Goal: Check status: Check status

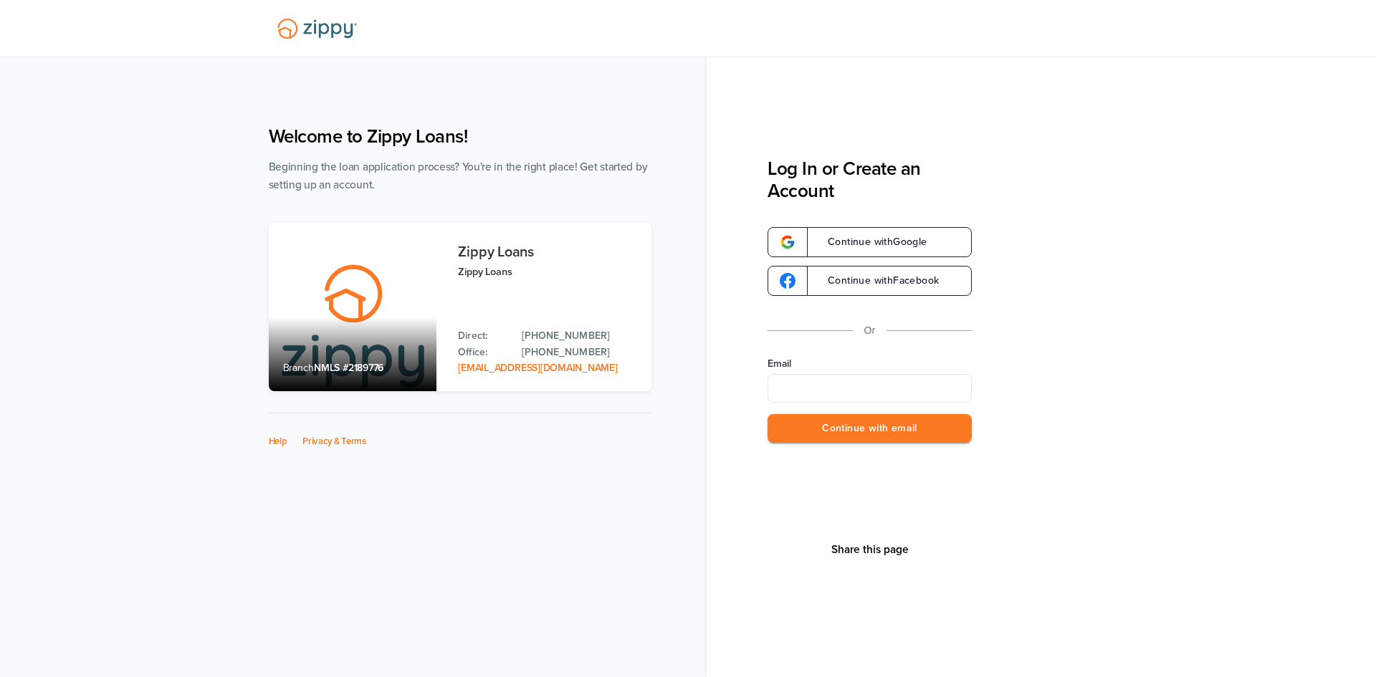
click at [828, 392] on input "Email" at bounding box center [870, 388] width 204 height 29
type input "**********"
click at [866, 441] on button "Continue with email" at bounding box center [870, 428] width 204 height 29
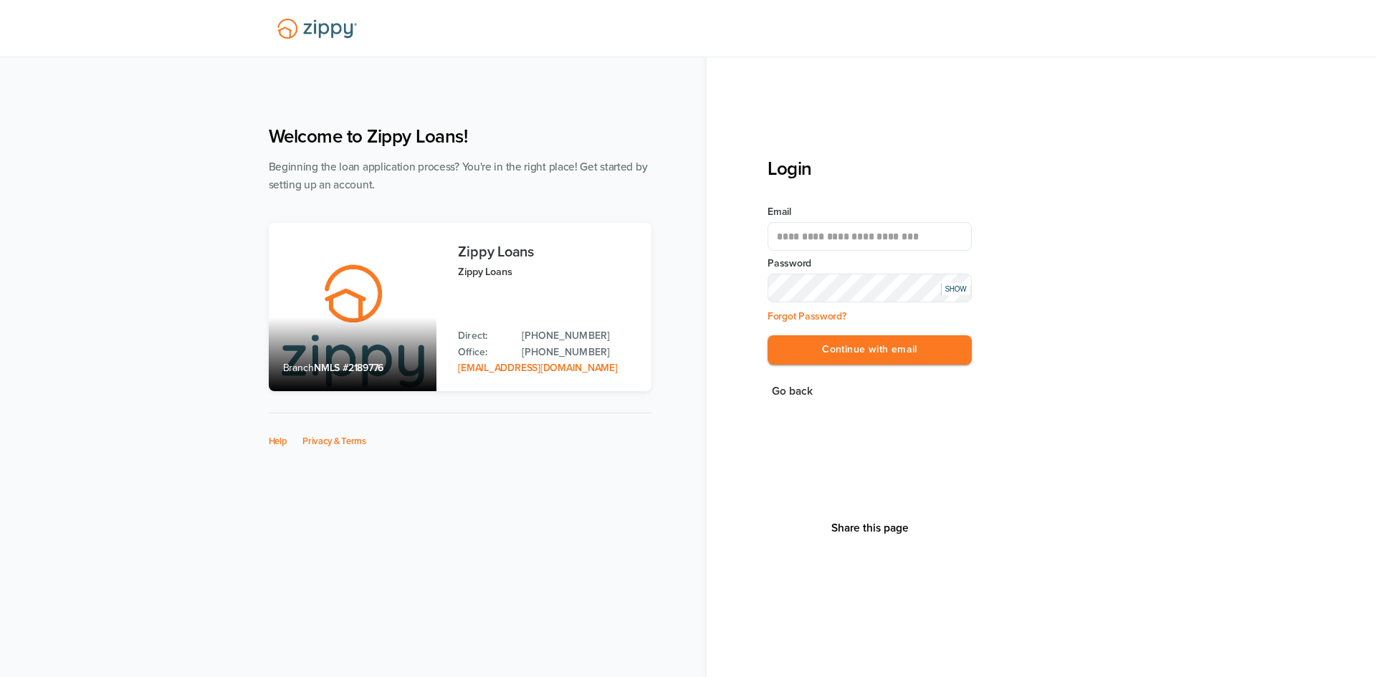
click at [768, 335] on button "Continue with email" at bounding box center [870, 349] width 204 height 29
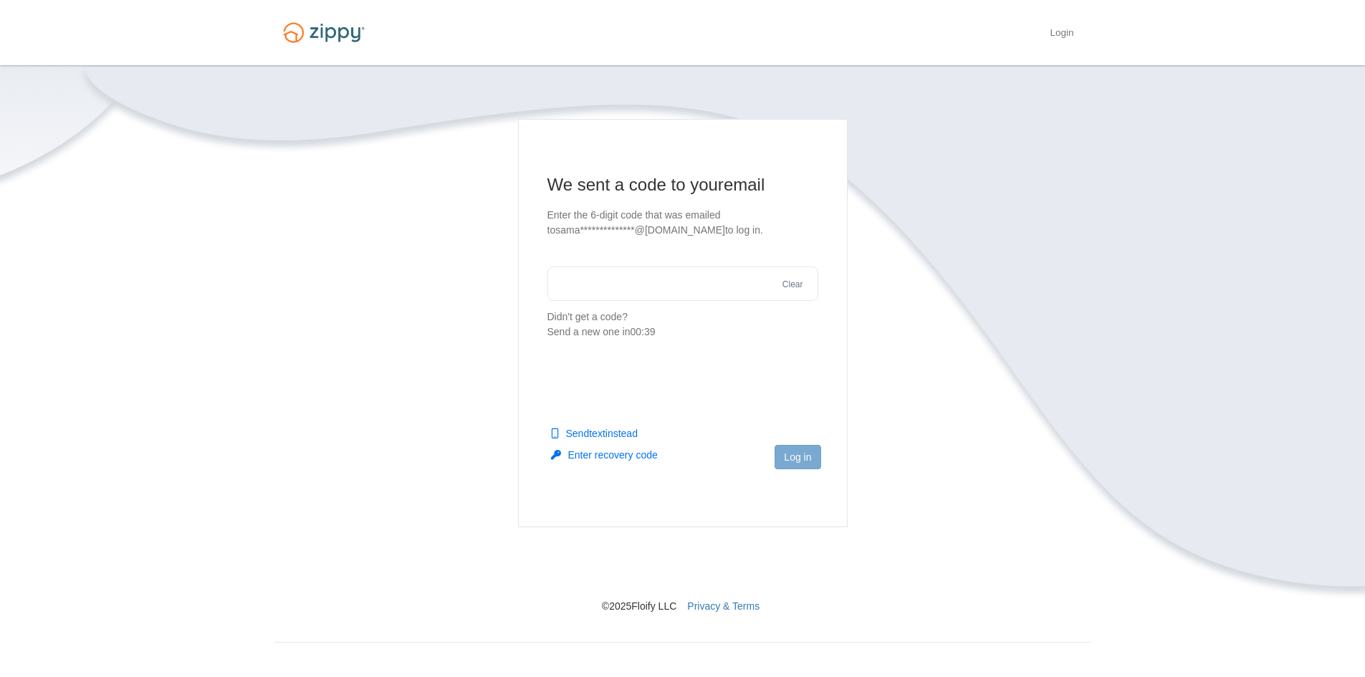
click at [660, 273] on input "text" at bounding box center [683, 284] width 271 height 34
type input "******"
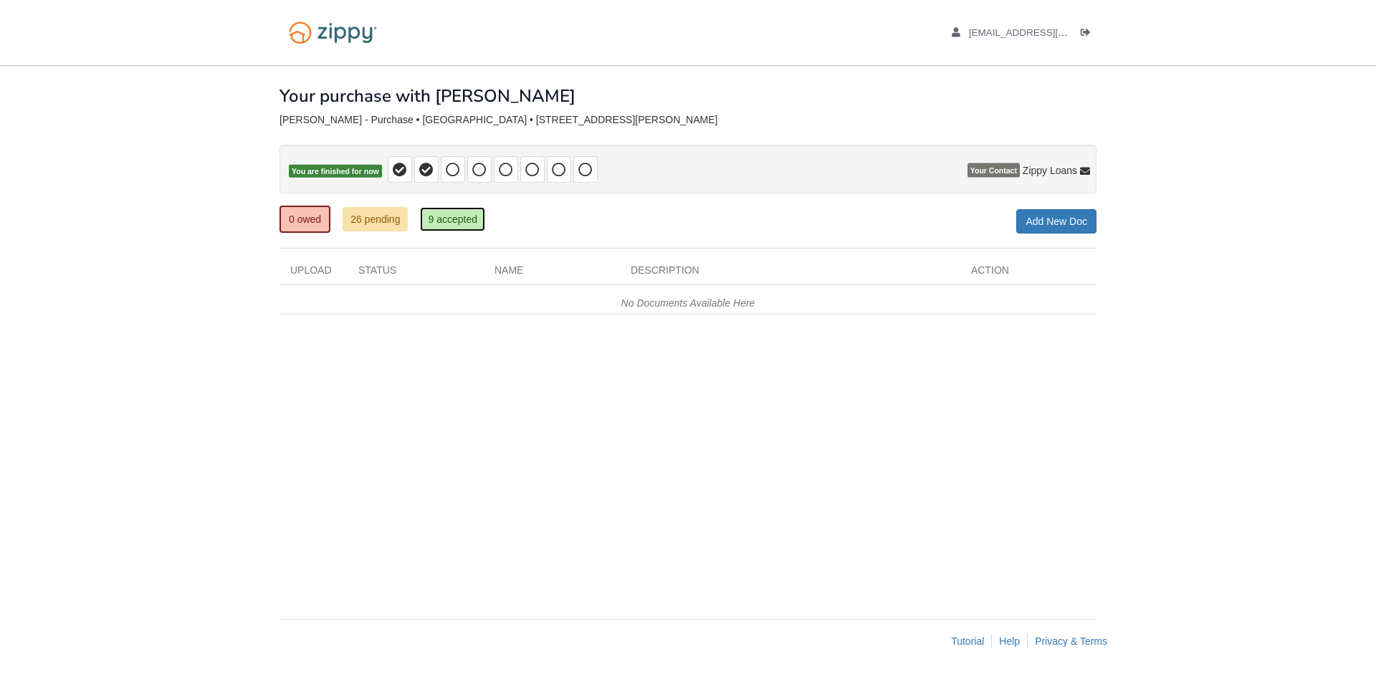
click at [444, 220] on link "9 accepted" at bounding box center [452, 219] width 65 height 24
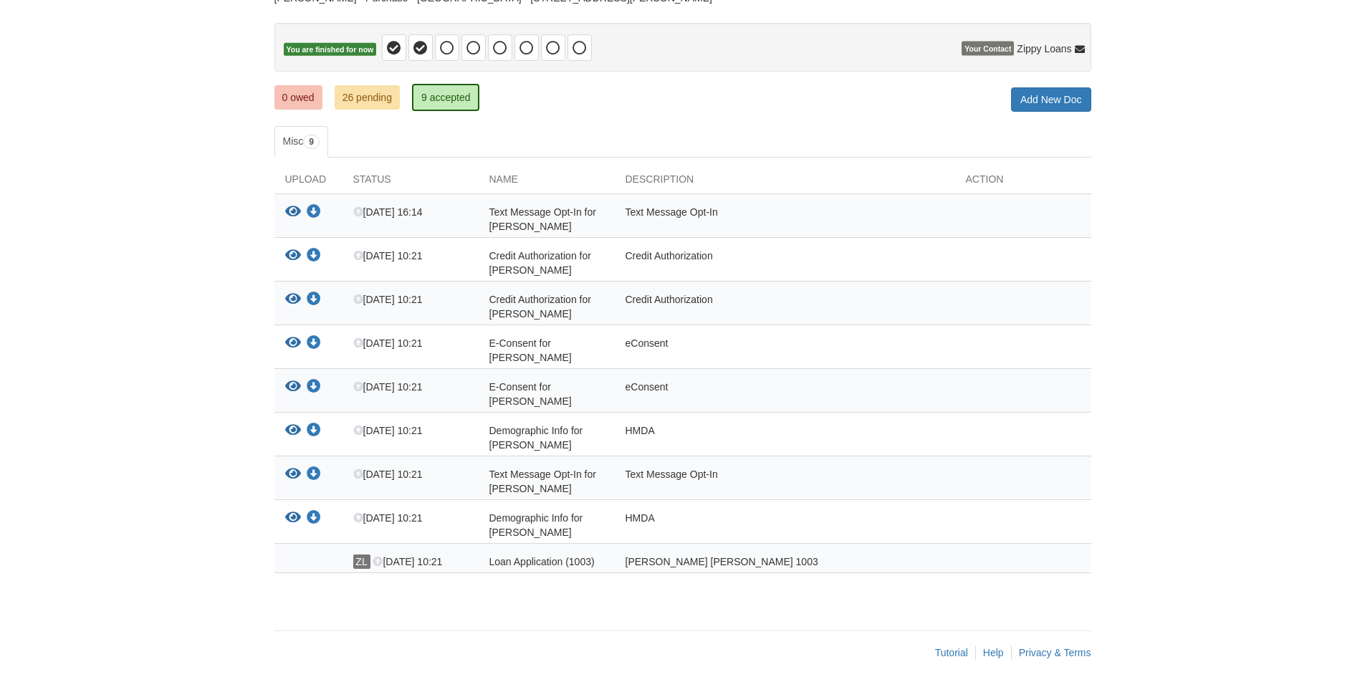
scroll to position [123, 0]
click at [366, 96] on link "26 pending" at bounding box center [367, 96] width 65 height 24
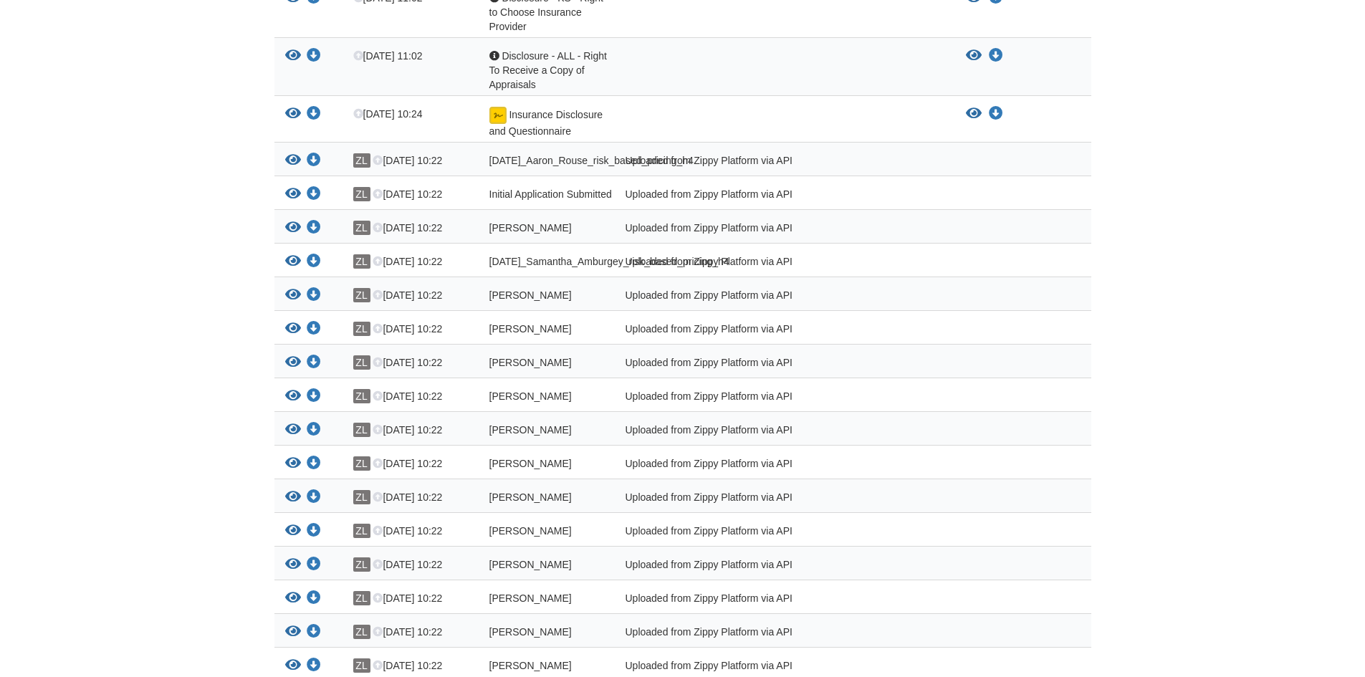
scroll to position [752, 0]
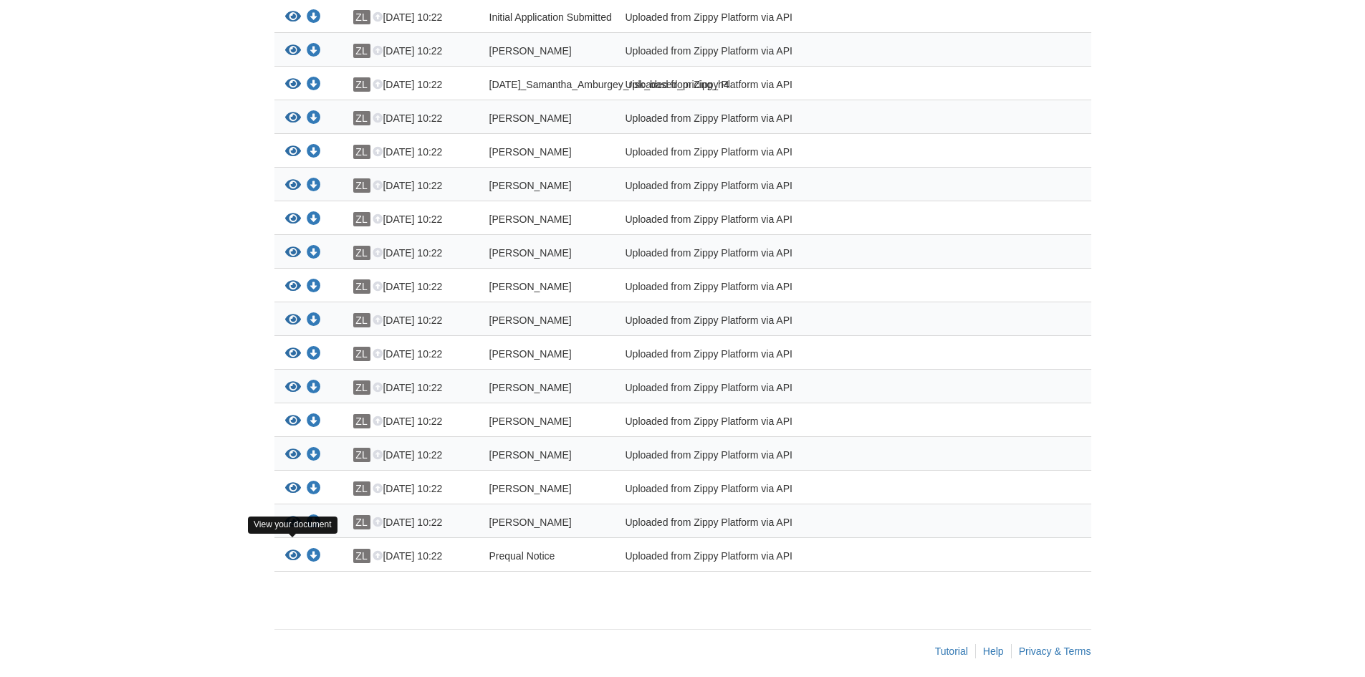
click at [291, 549] on icon "View Prequal Notice" at bounding box center [293, 556] width 16 height 14
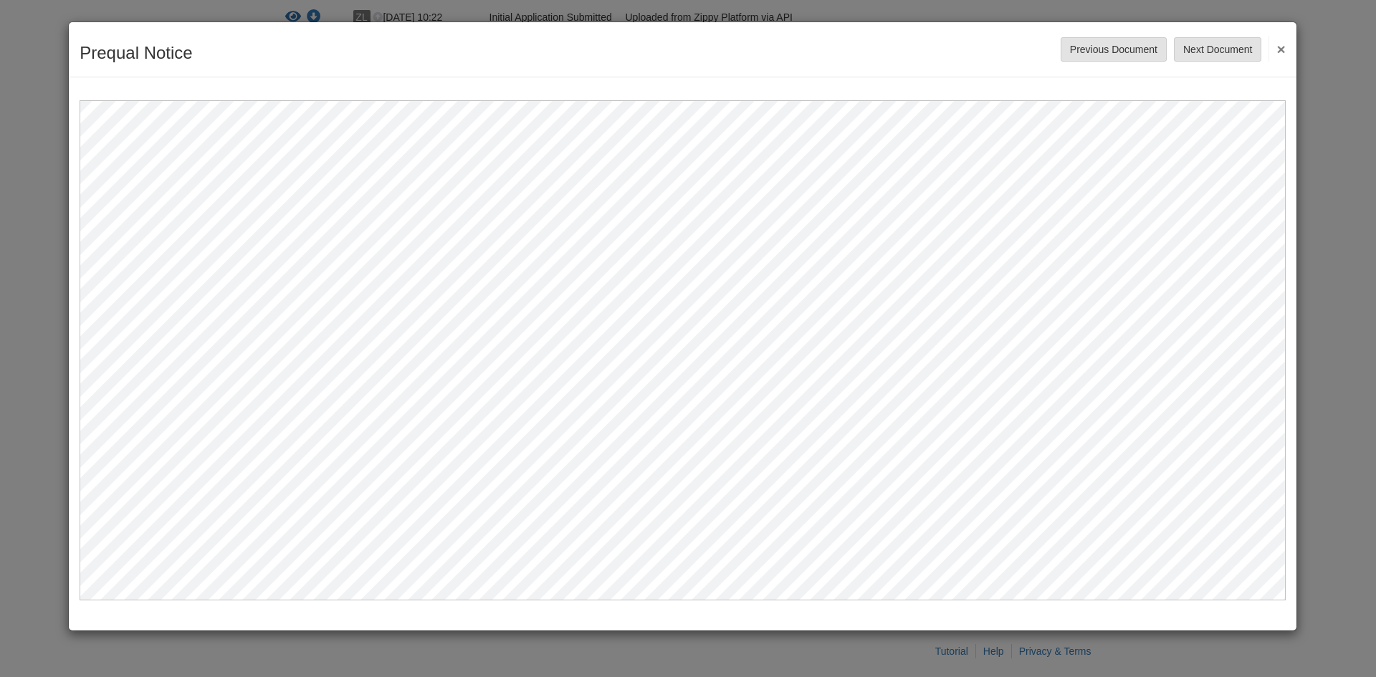
click at [1283, 49] on button "×" at bounding box center [1276, 49] width 16 height 26
